Goal: Information Seeking & Learning: Learn about a topic

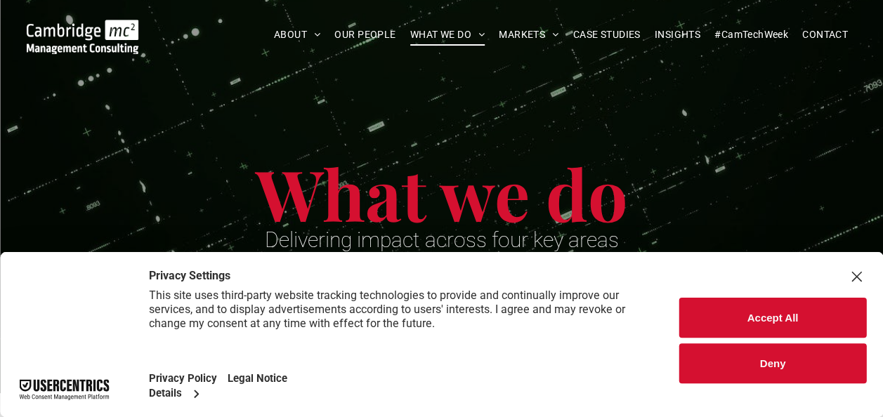
drag, startPoint x: 796, startPoint y: 314, endPoint x: 781, endPoint y: 300, distance: 20.4
click at [795, 313] on button "Accept All" at bounding box center [772, 318] width 187 height 40
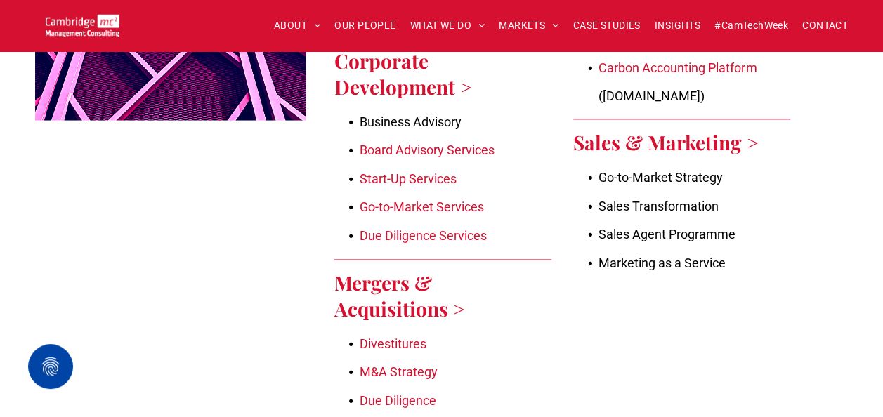
scroll to position [983, 0]
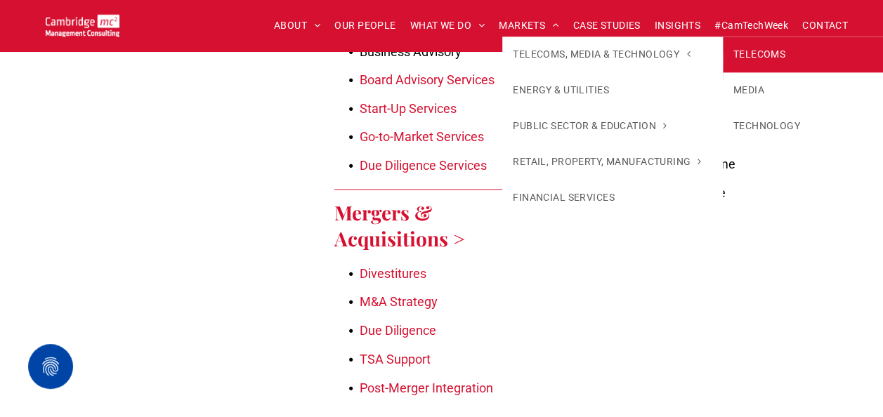
click at [745, 48] on link "TELECOMS" at bounding box center [833, 55] width 220 height 36
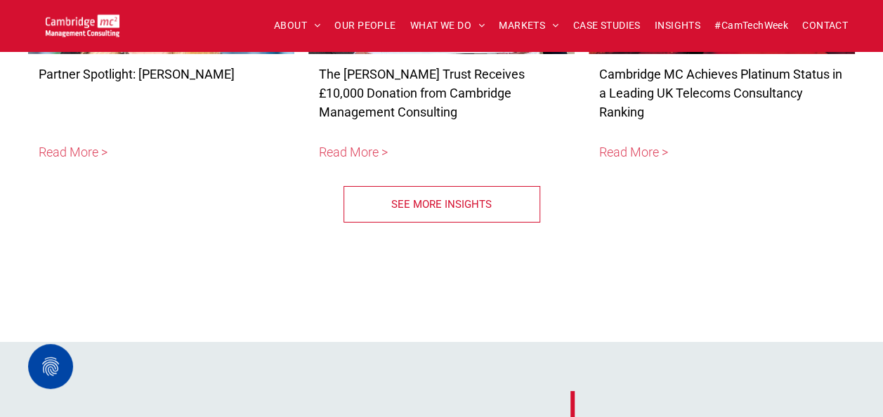
scroll to position [5127, 0]
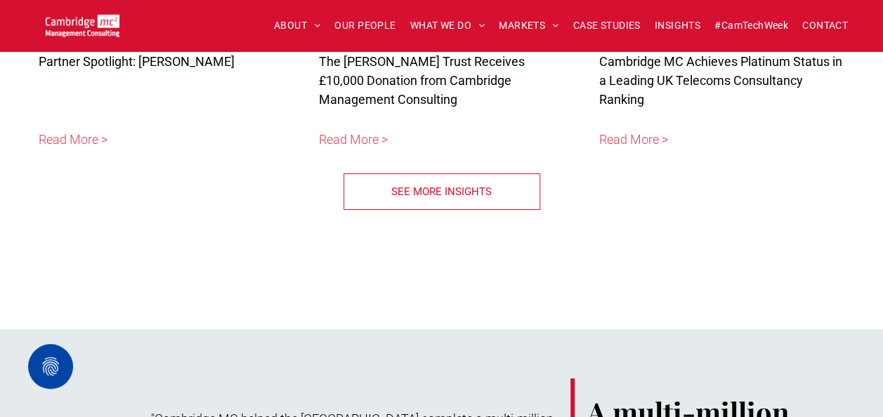
click at [489, 174] on span "SEE MORE INSIGHTS" at bounding box center [441, 191] width 100 height 35
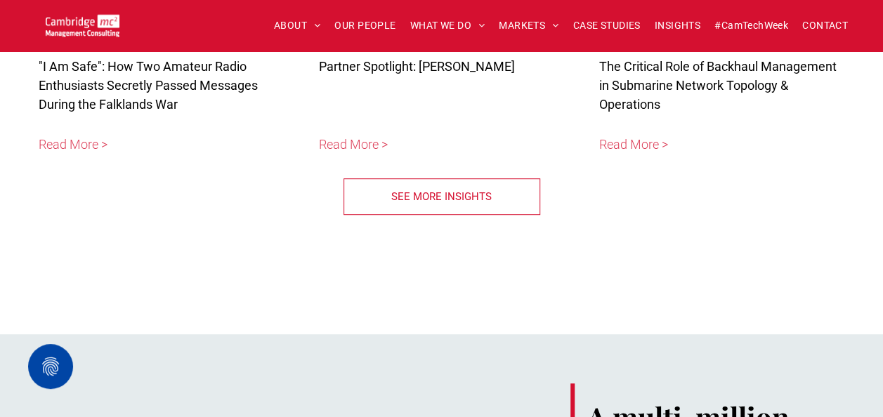
scroll to position [5478, 0]
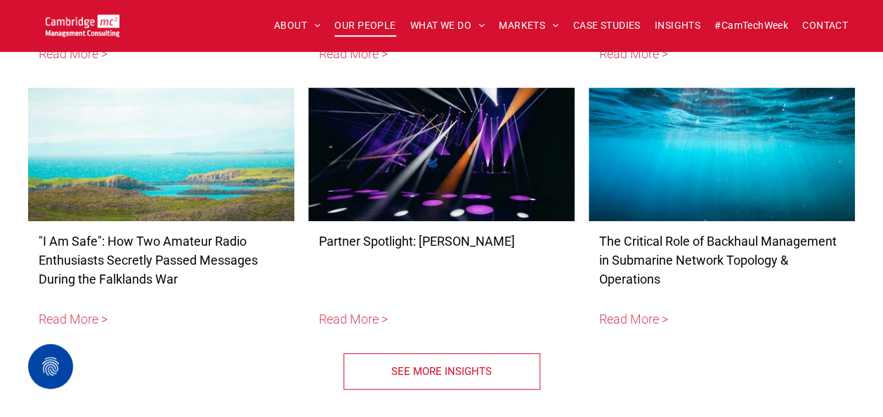
click at [359, 18] on span "OUR PEOPLE" at bounding box center [364, 26] width 61 height 22
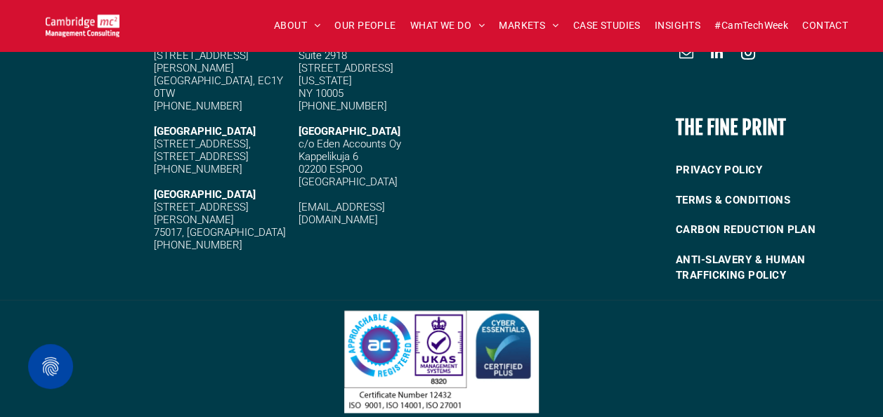
scroll to position [6238, 0]
